Goal: Transaction & Acquisition: Purchase product/service

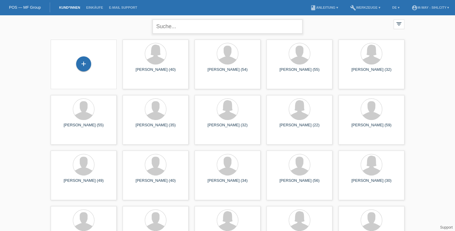
click at [178, 24] on input "text" at bounding box center [228, 26] width 150 height 14
type input "[PERSON_NAME] [PERSON_NAME]"
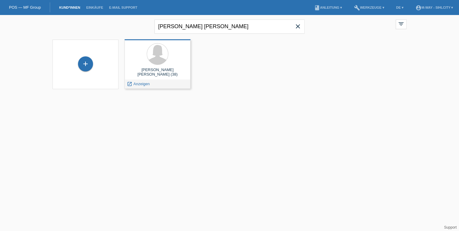
click at [144, 63] on div at bounding box center [157, 54] width 56 height 22
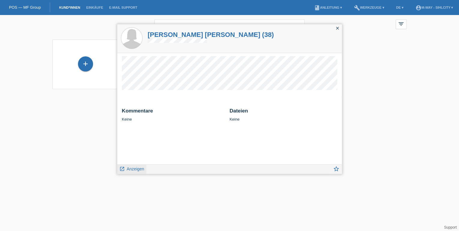
click at [131, 167] on span "Anzeigen" at bounding box center [135, 168] width 17 height 5
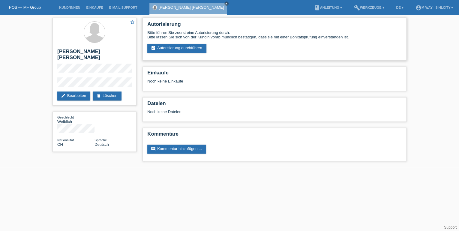
drag, startPoint x: 210, startPoint y: 49, endPoint x: 202, endPoint y: 51, distance: 7.6
click at [209, 49] on div "Bitte führen Sie zuerst eine Autorisierung durch. Bitte lassen Sie sich von der…" at bounding box center [274, 41] width 254 height 22
click at [202, 51] on link "assignment_turned_in Autorisierung durchführen" at bounding box center [176, 48] width 59 height 9
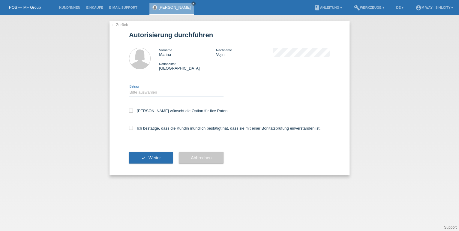
click at [135, 91] on select "Bitte auswählen CHF 1.00 - CHF 499.00 CHF 500.00 - CHF 1'999.00 CHF 2'000.00 - …" at bounding box center [176, 92] width 94 height 7
select select "3"
click at [129, 89] on select "Bitte auswählen CHF 1.00 - CHF 499.00 CHF 500.00 - CHF 1'999.00 CHF 2'000.00 - …" at bounding box center [176, 92] width 94 height 7
click at [132, 110] on icon at bounding box center [131, 111] width 4 height 4
click at [132, 110] on input "Kundin wünscht die Option für fixe Raten" at bounding box center [131, 111] width 4 height 4
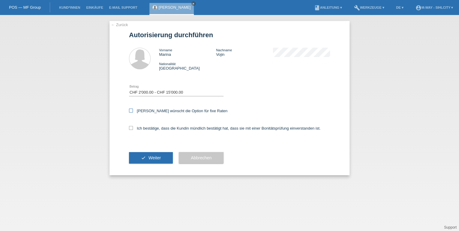
checkbox input "true"
click at [132, 129] on icon at bounding box center [131, 128] width 4 height 4
click at [132, 129] on input "Ich bestätige, dass die Kundin mündlich bestätigt hat, dass sie mit einer Bonit…" at bounding box center [131, 128] width 4 height 4
checkbox input "true"
click at [155, 157] on span "Weiter" at bounding box center [154, 157] width 12 height 5
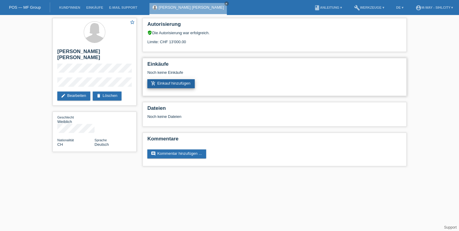
click at [162, 84] on link "add_shopping_cart Einkauf hinzufügen" at bounding box center [170, 83] width 47 height 9
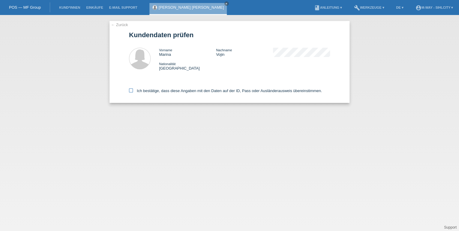
click at [130, 91] on icon at bounding box center [131, 90] width 4 height 4
click at [130, 91] on input "Ich bestätige, dass diese Angaben mit den Daten auf der ID, Pass oder Ausländer…" at bounding box center [131, 90] width 4 height 4
checkbox input "true"
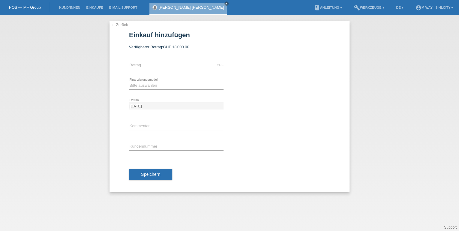
click at [168, 61] on div "CHF error [GEOGRAPHIC_DATA]" at bounding box center [176, 65] width 94 height 20
click at [165, 65] on input "text" at bounding box center [176, 64] width 94 height 7
type input "4108.75"
click at [156, 85] on select "Bitte auswählen Fixe Raten Kauf auf Rechnung mit Teilzahlungsoption" at bounding box center [176, 85] width 94 height 7
select select "77"
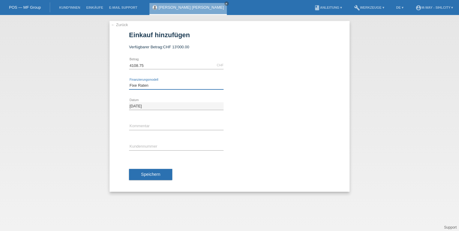
click at [129, 82] on select "Bitte auswählen Fixe Raten Kauf auf Rechnung mit Teilzahlungsoption" at bounding box center [176, 85] width 94 height 7
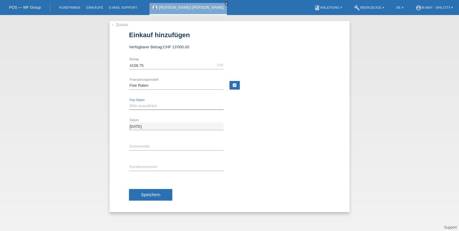
click at [146, 105] on select "Bitte auswählen 4 Raten 5 Raten 6 Raten 7 Raten 8 Raten 9 Raten 10 Raten 11 Rat…" at bounding box center [176, 105] width 94 height 7
select select "202"
click at [129, 102] on select "Bitte auswählen 4 Raten 5 Raten 6 Raten 7 Raten 8 Raten 9 Raten 10 Raten 11 Rat…" at bounding box center [176, 105] width 94 height 7
click at [161, 165] on input "text" at bounding box center [176, 166] width 94 height 7
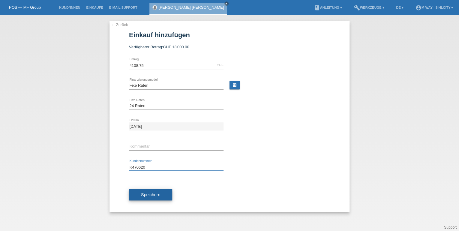
type input "K470620"
click at [155, 198] on button "Speichern" at bounding box center [150, 194] width 43 height 11
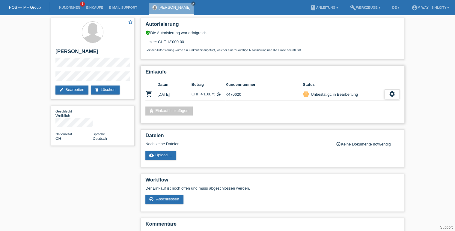
click at [393, 95] on icon "settings" at bounding box center [392, 94] width 7 height 7
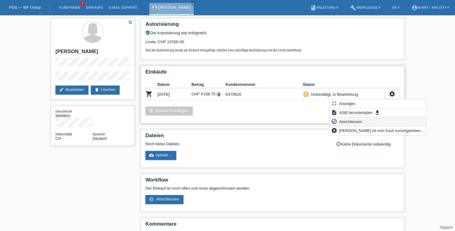
click at [356, 121] on span "Abschliessen" at bounding box center [350, 121] width 25 height 7
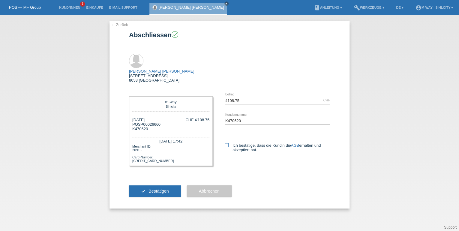
click at [225, 143] on icon at bounding box center [227, 145] width 4 height 4
click at [225, 143] on input "Ich bestätige, dass die Kundin die AGB erhalten und akzeptiert hat." at bounding box center [227, 145] width 4 height 4
checkbox input "true"
click at [159, 189] on span "Bestätigen" at bounding box center [158, 191] width 20 height 5
